Goal: Transaction & Acquisition: Subscribe to service/newsletter

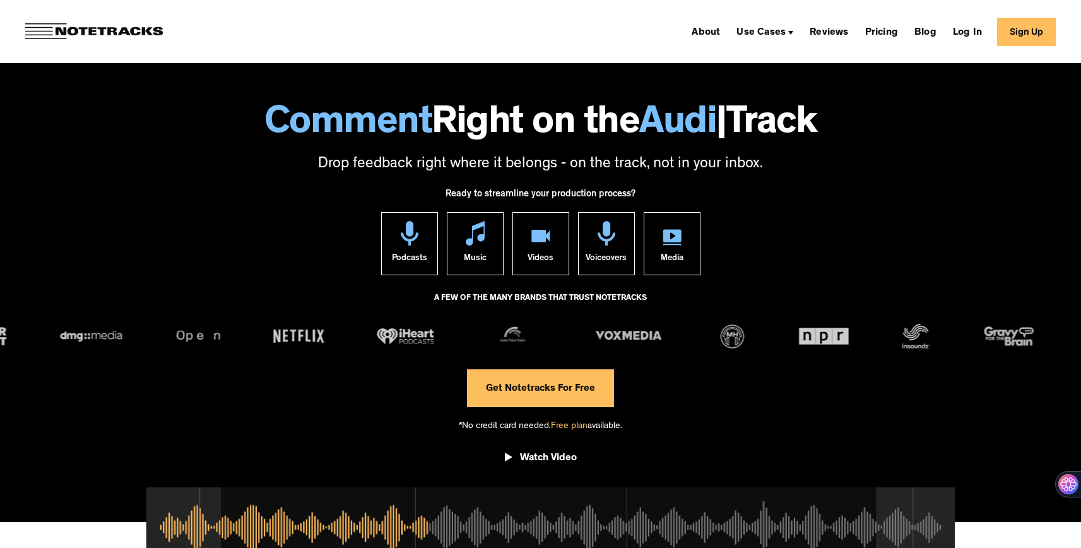
scroll to position [12, 0]
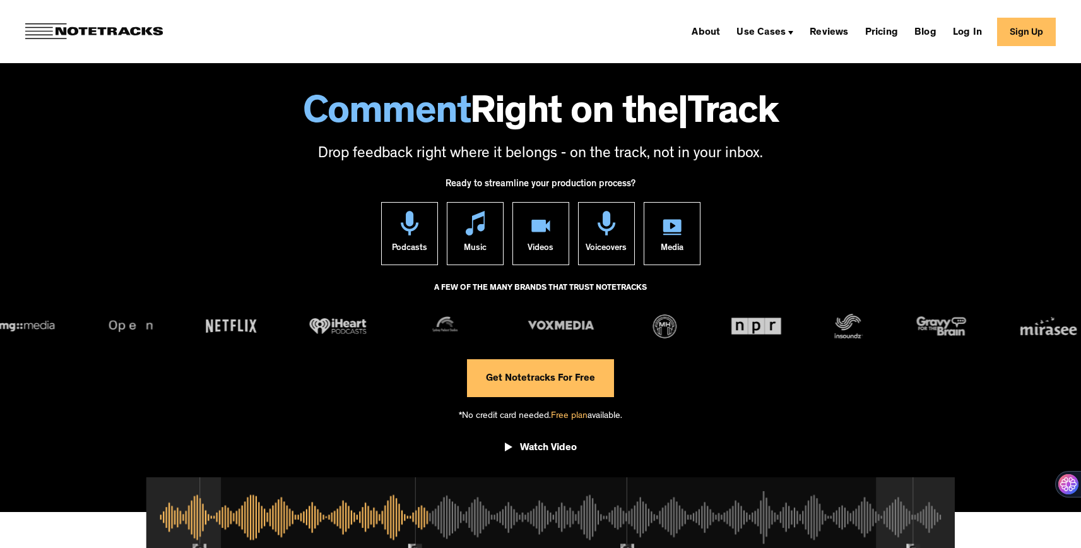
drag, startPoint x: 164, startPoint y: 84, endPoint x: 177, endPoint y: 60, distance: 27.4
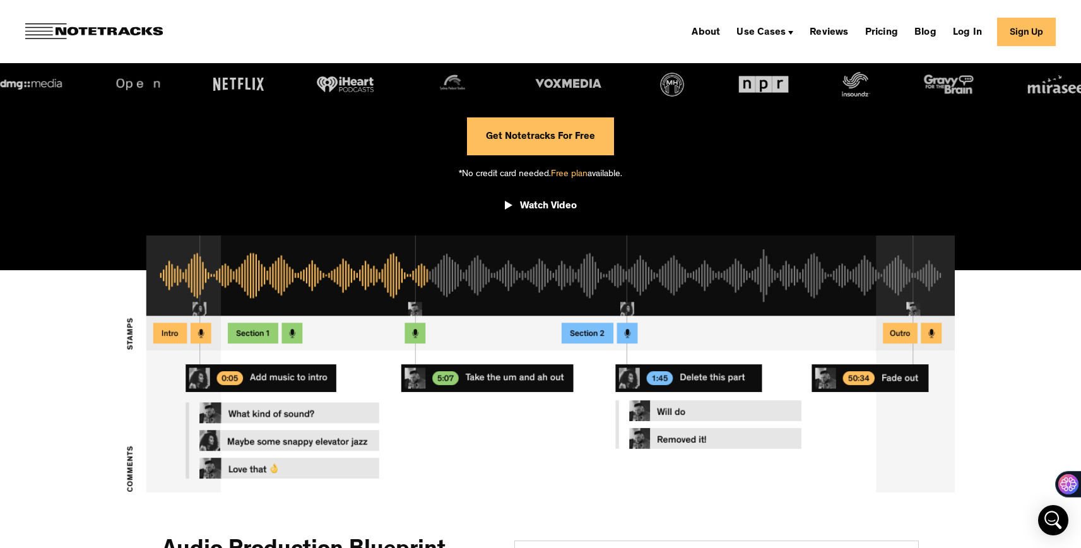
scroll to position [211, 0]
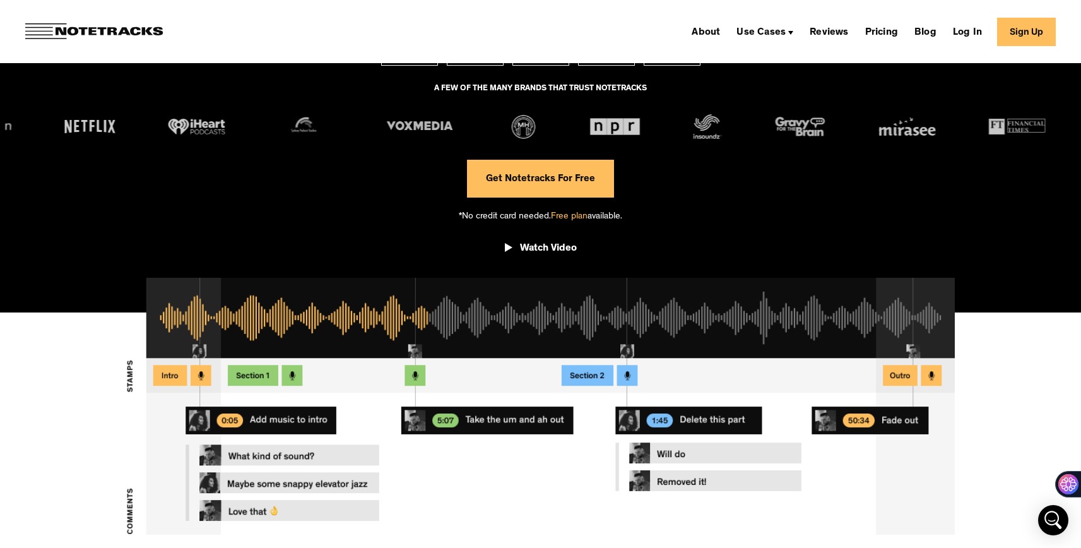
click at [580, 218] on span "Free plan" at bounding box center [569, 216] width 37 height 9
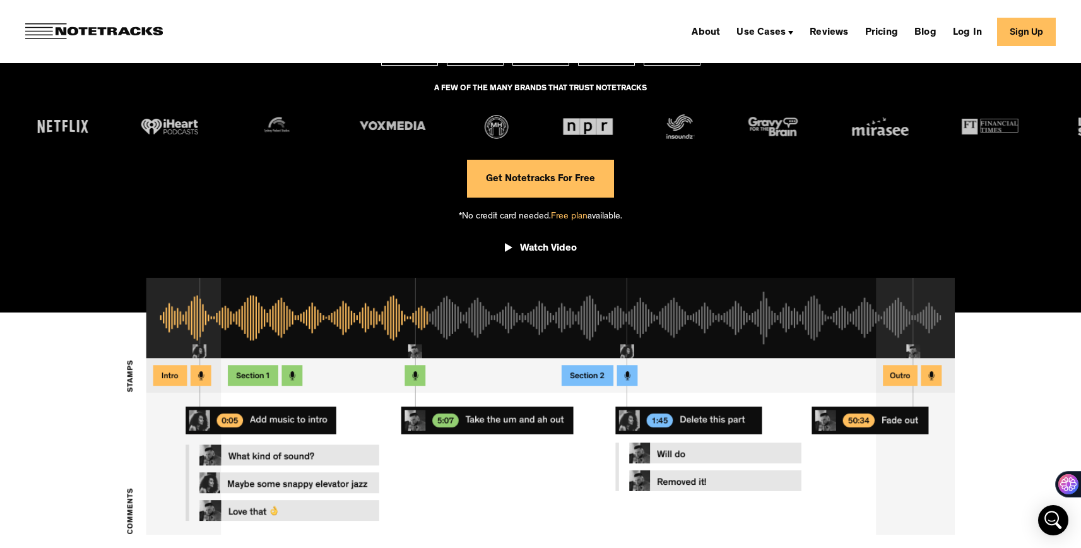
click at [582, 187] on link "Get Notetracks For Free" at bounding box center [540, 179] width 147 height 38
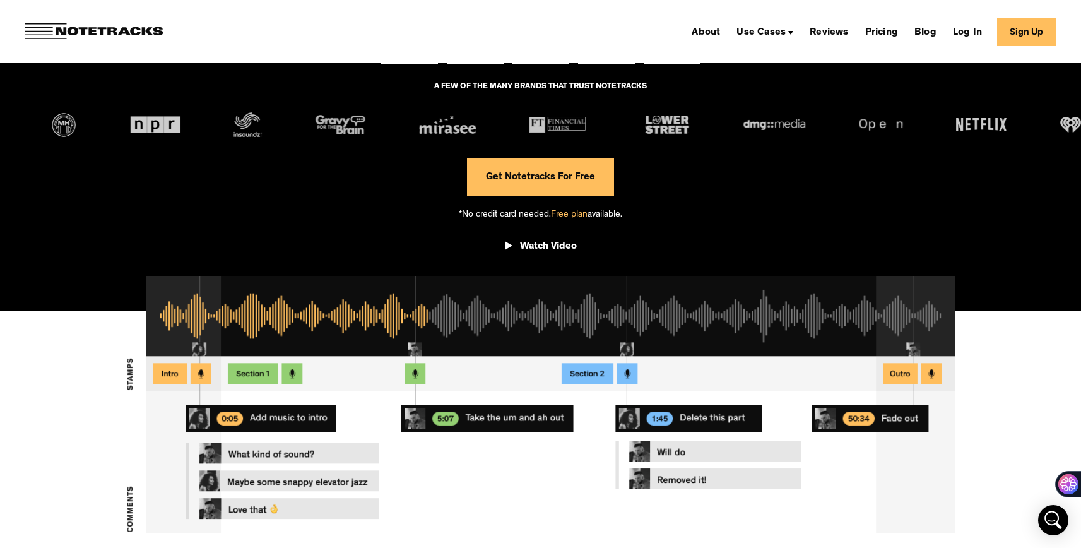
scroll to position [214, 0]
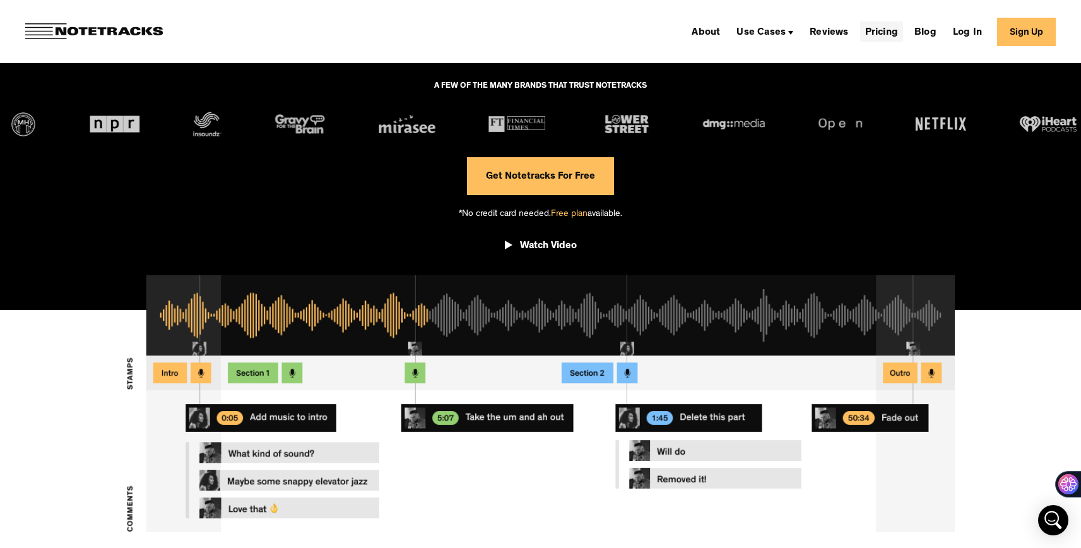
click at [884, 30] on link "Pricing" at bounding box center [881, 31] width 43 height 20
